Goal: Transaction & Acquisition: Subscribe to service/newsletter

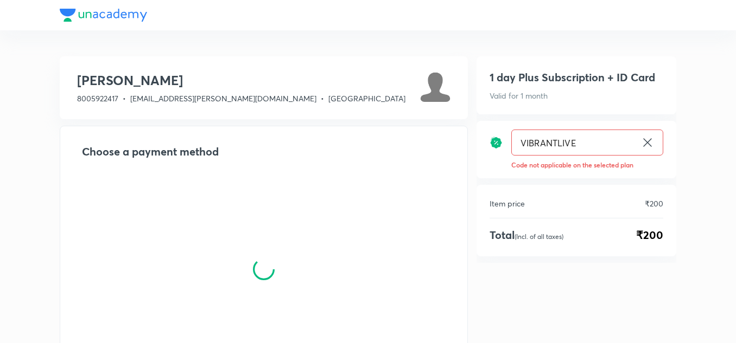
click at [436, 91] on img at bounding box center [435, 87] width 30 height 30
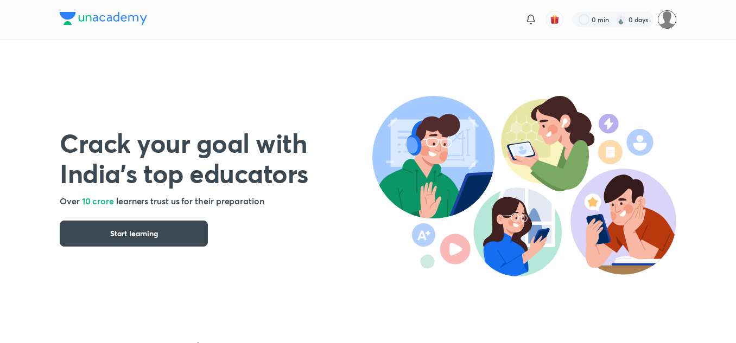
click at [664, 15] on img at bounding box center [667, 19] width 18 height 18
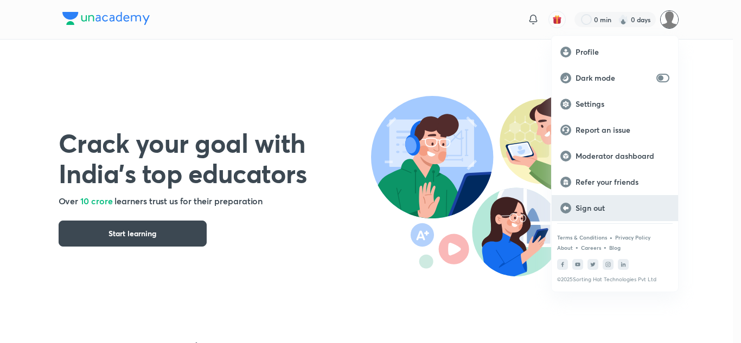
click at [596, 205] on p "Sign out" at bounding box center [623, 208] width 94 height 10
